Goal: Task Accomplishment & Management: Manage account settings

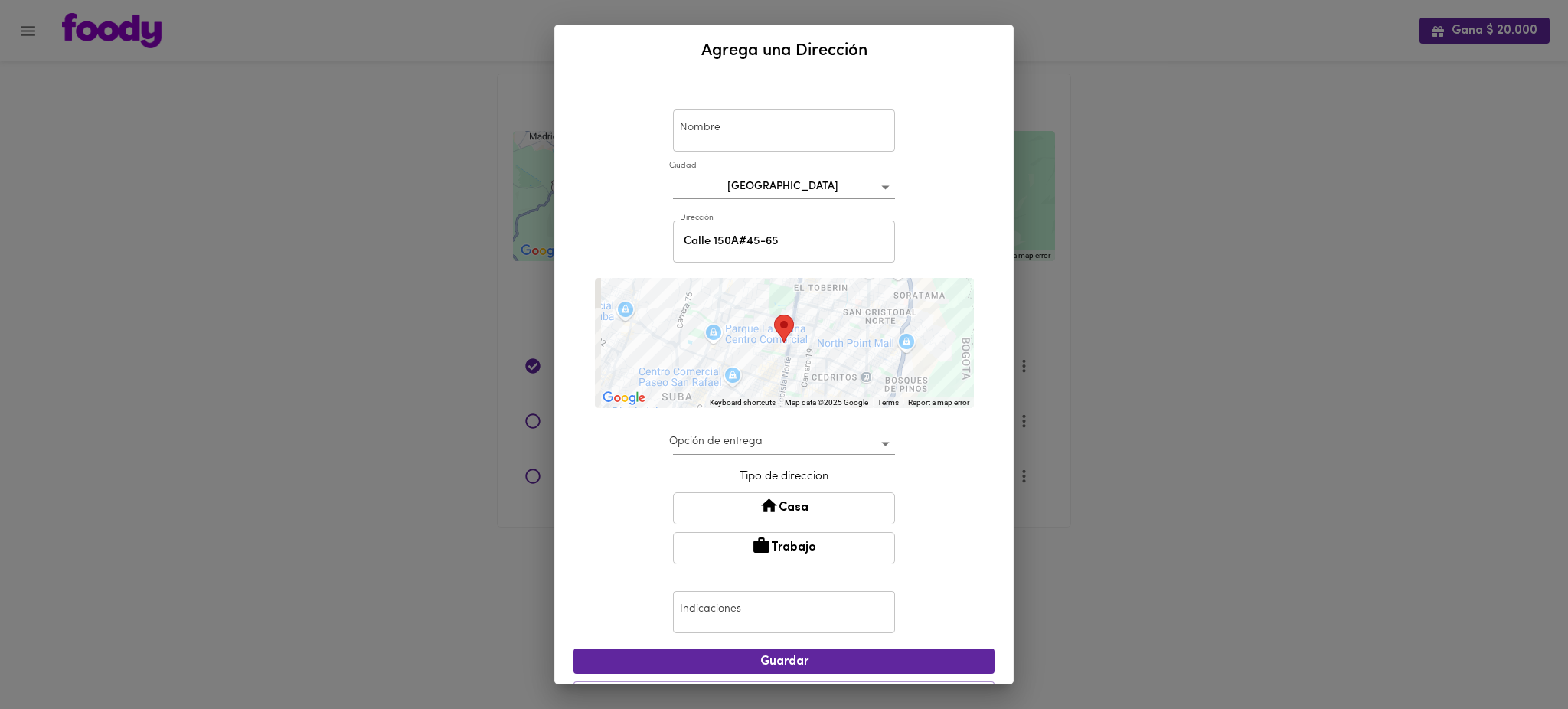
click at [99, 103] on div "Agrega una Dirección Nombre Nombre [GEOGRAPHIC_DATA] bogota Dirección [STREET_A…" at bounding box center [784, 354] width 1568 height 709
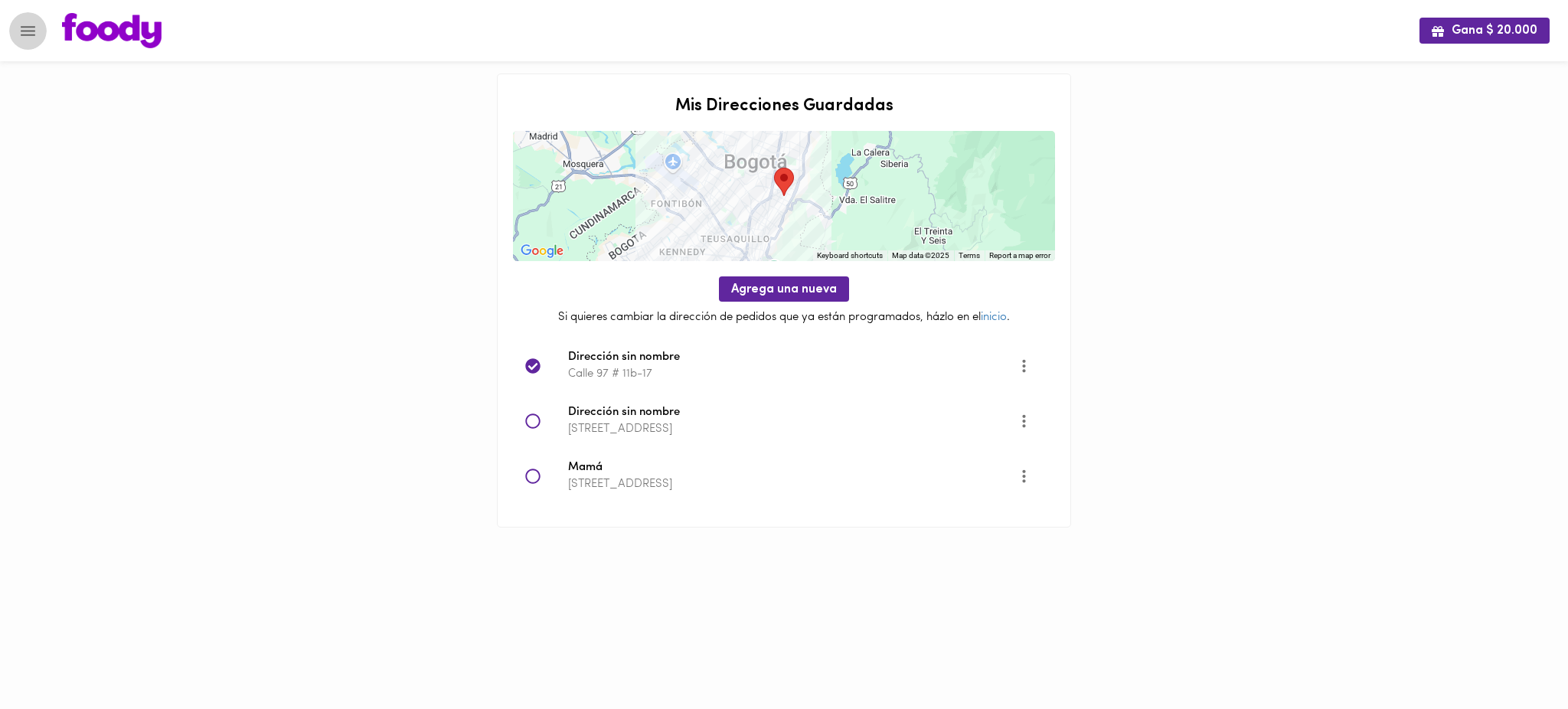
click at [33, 35] on icon "Menu" at bounding box center [28, 31] width 19 height 19
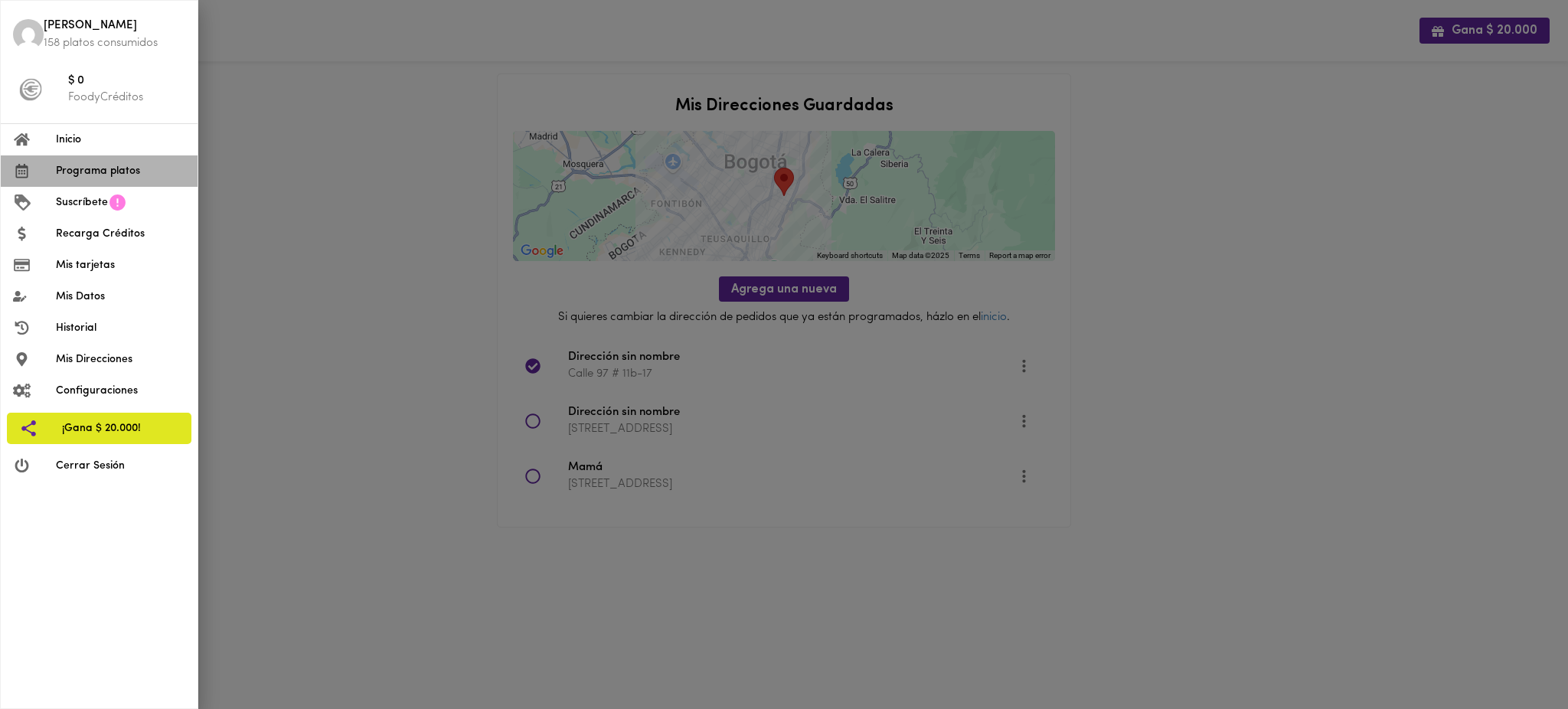
click at [76, 178] on span "Programa platos" at bounding box center [120, 171] width 129 height 16
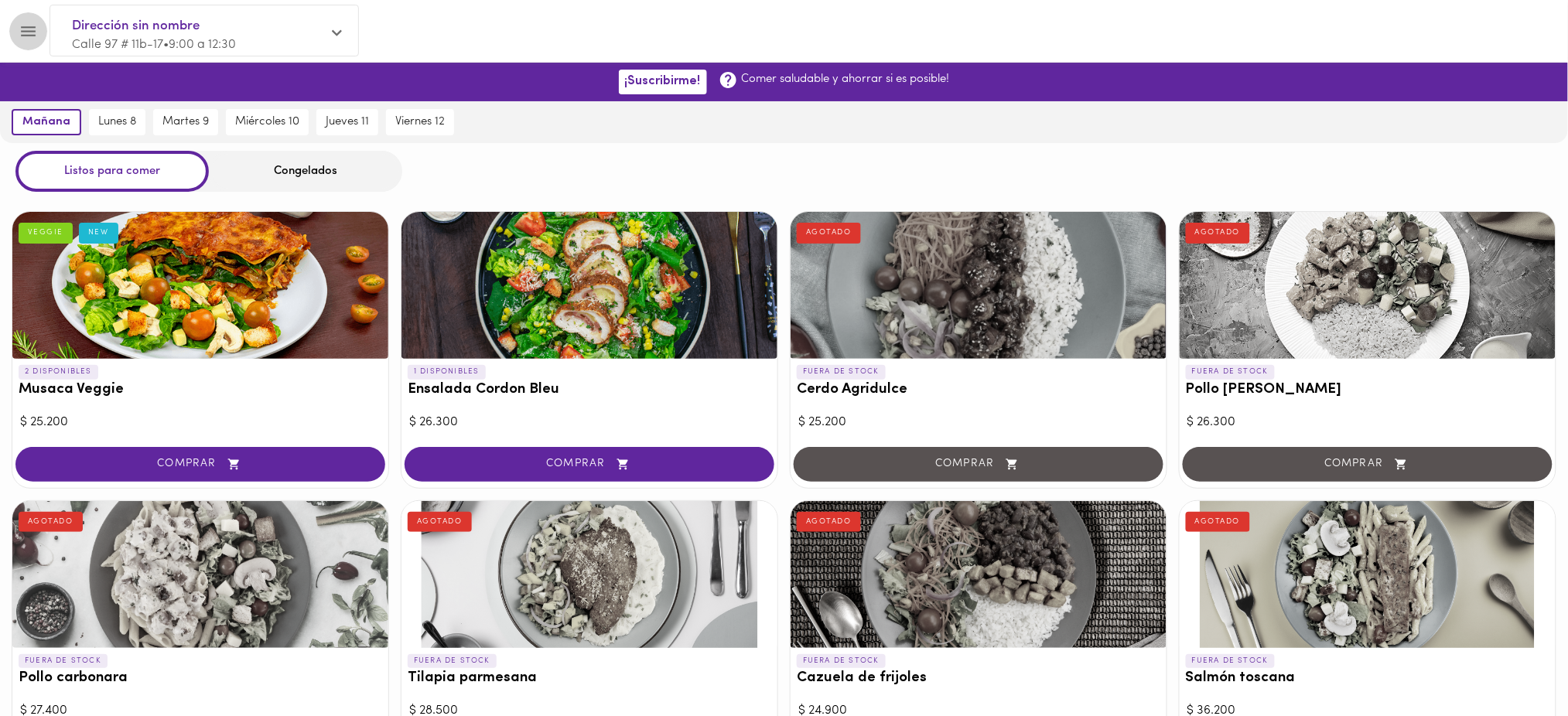
click at [29, 26] on icon "Menu" at bounding box center [28, 31] width 15 height 10
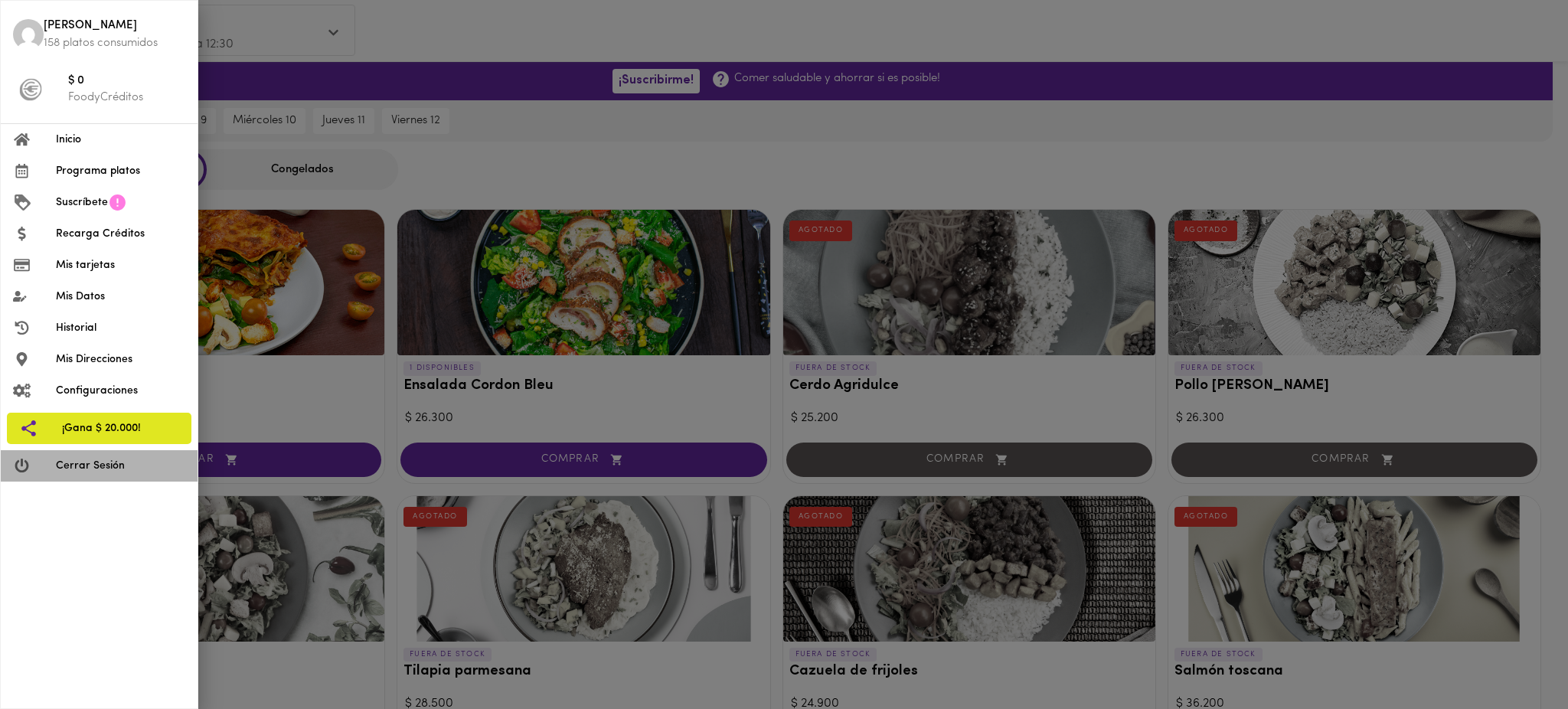
click at [93, 465] on span "Cerrar Sesión" at bounding box center [120, 466] width 129 height 16
